Goal: Information Seeking & Learning: Learn about a topic

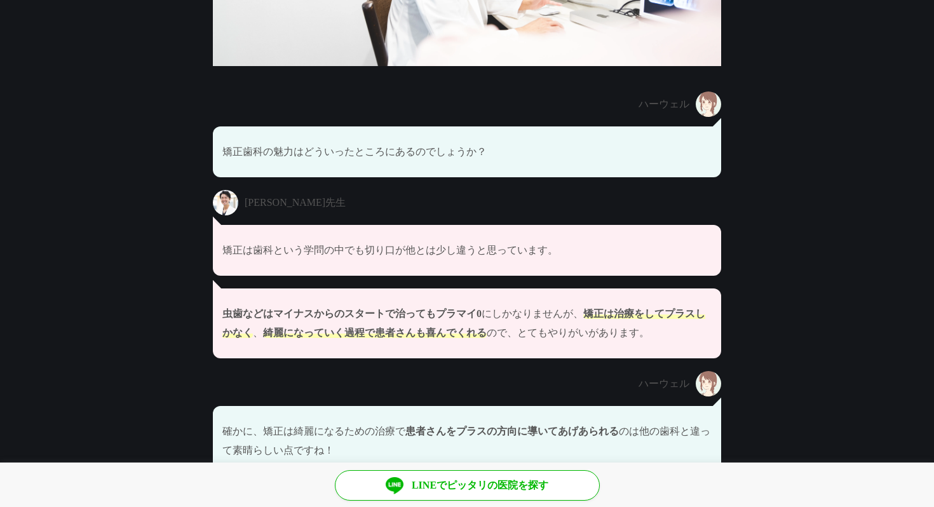
scroll to position [3156, 0]
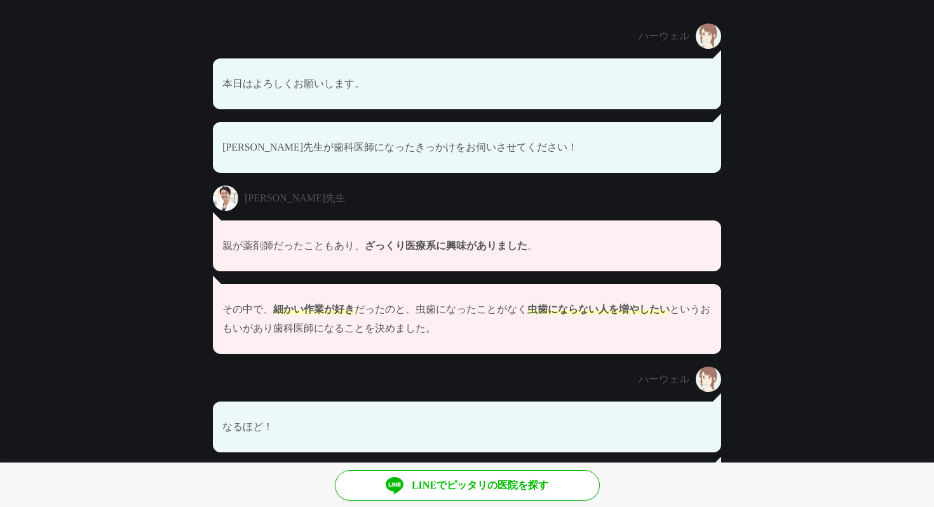
scroll to position [1525, 0]
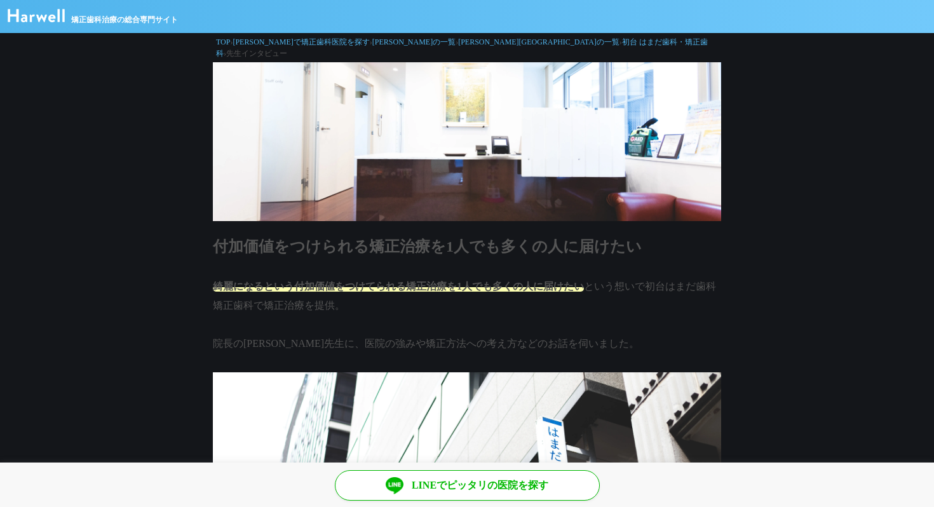
click at [458, 38] on link "[PERSON_NAME][GEOGRAPHIC_DATA]の一覧" at bounding box center [538, 42] width 161 height 9
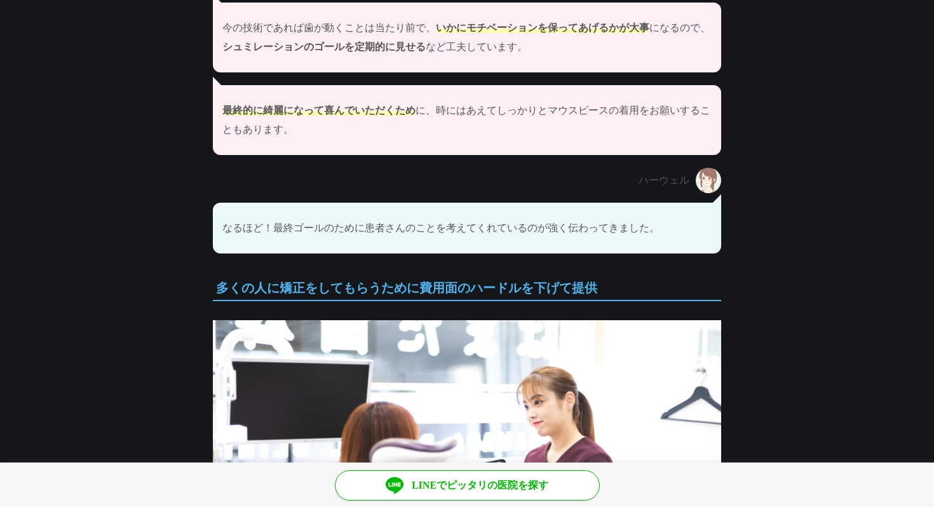
scroll to position [5177, 0]
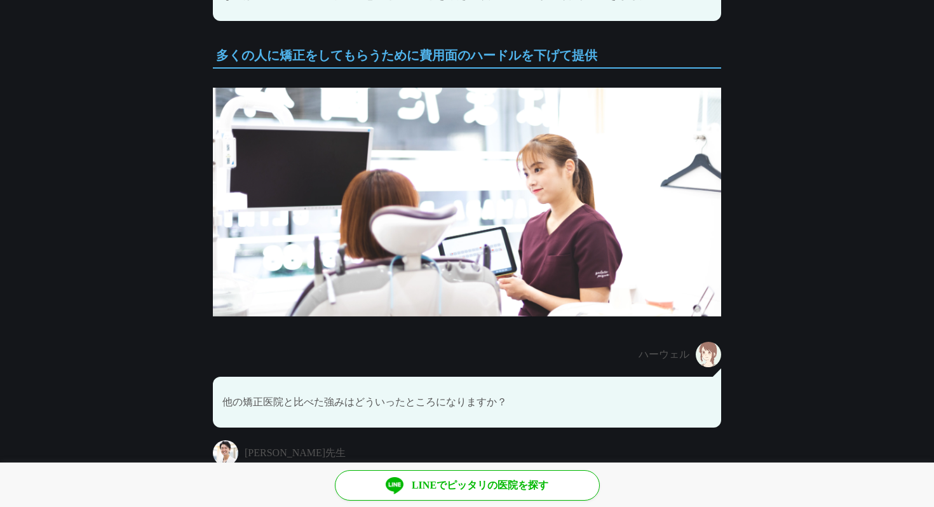
click at [342, 247] on img at bounding box center [467, 202] width 509 height 229
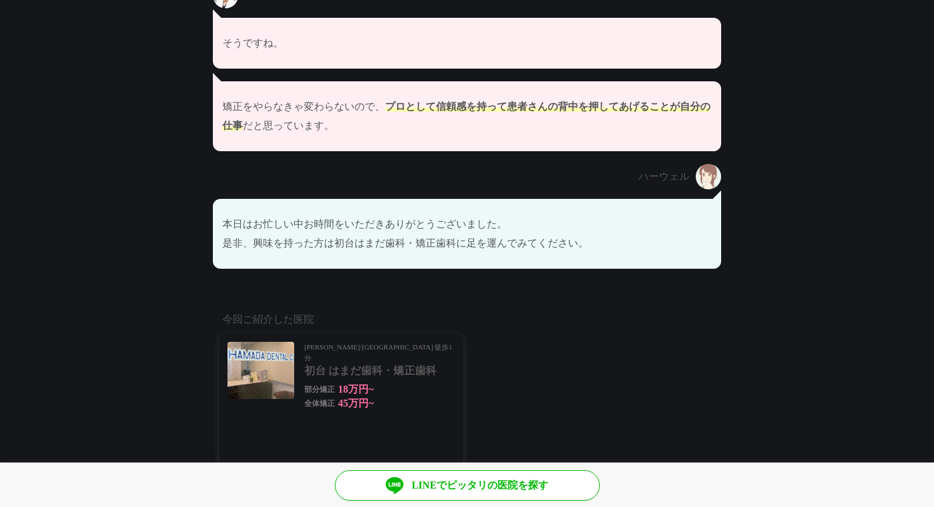
scroll to position [7780, 0]
